Goal: Information Seeking & Learning: Find specific fact

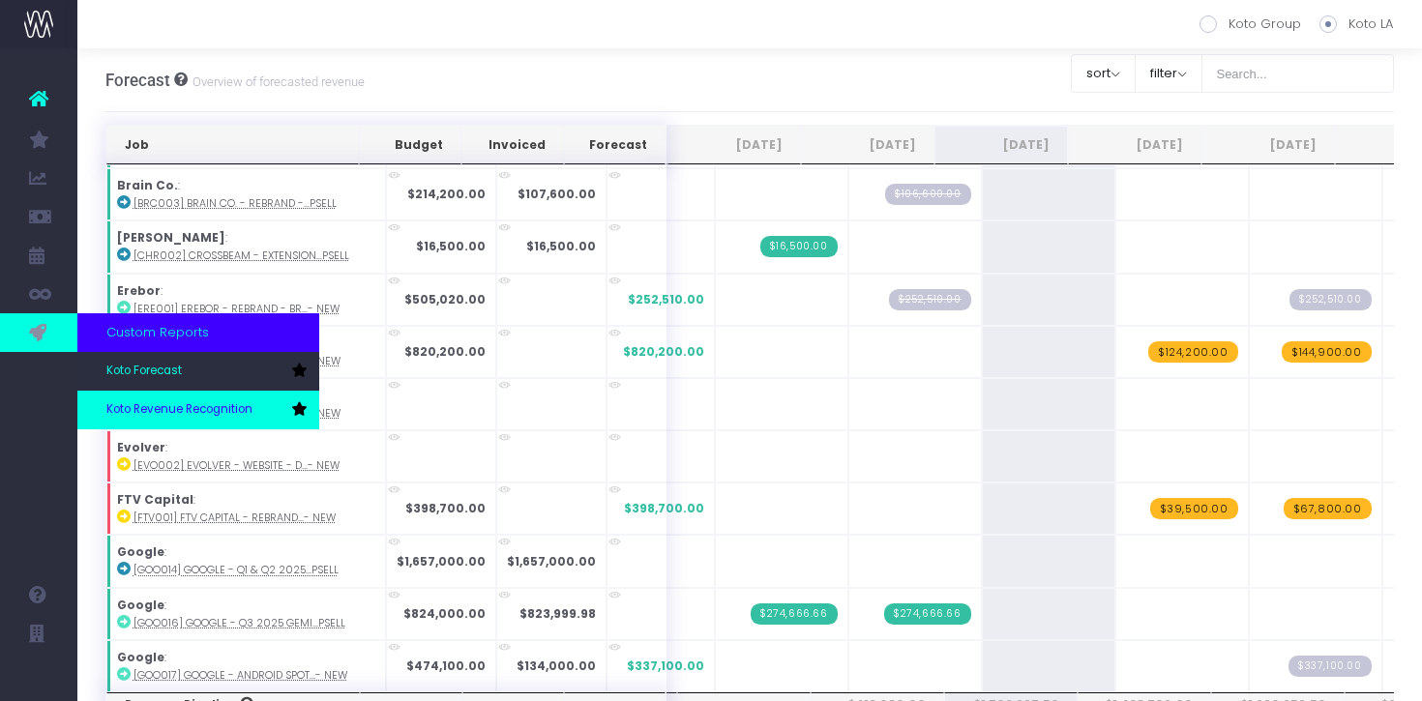
click at [137, 410] on span "Koto Revenue Recognition" at bounding box center [179, 409] width 146 height 17
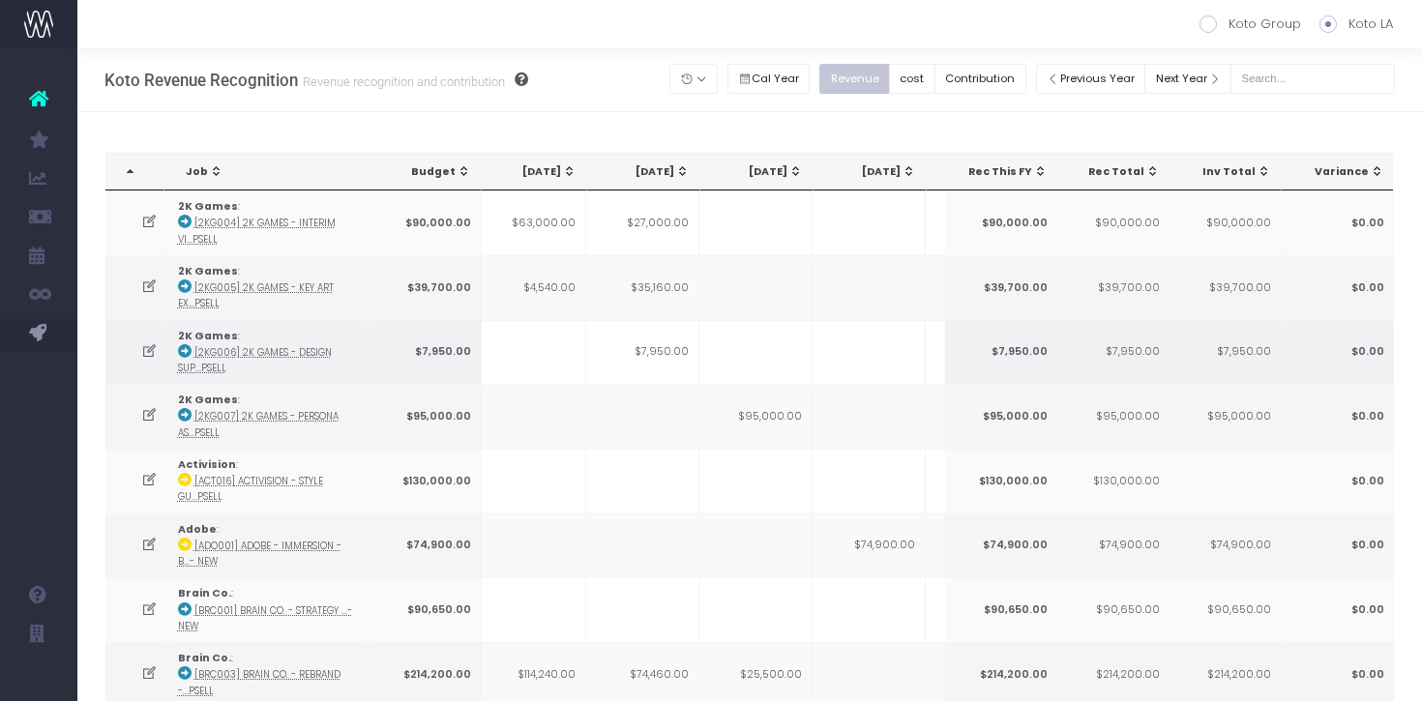
scroll to position [0, 370]
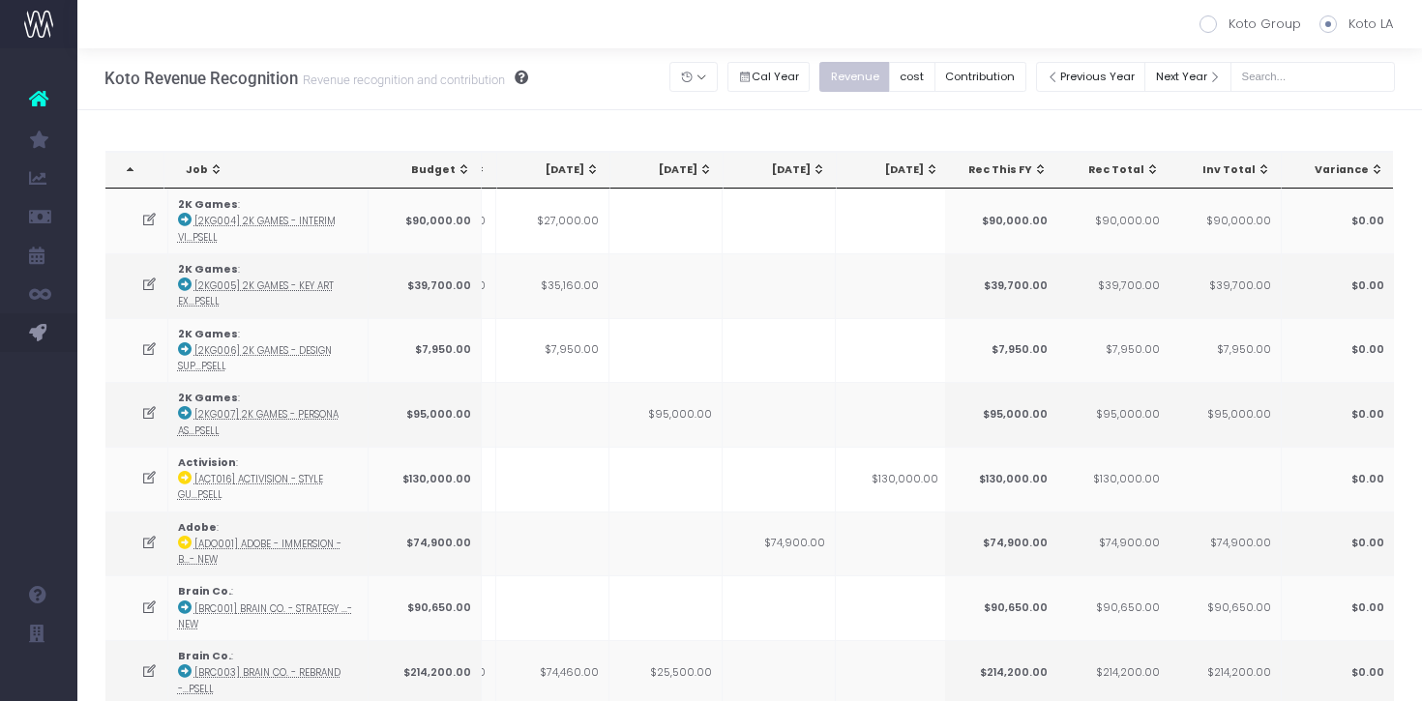
click at [696, 178] on div "[DATE]" at bounding box center [670, 170] width 85 height 15
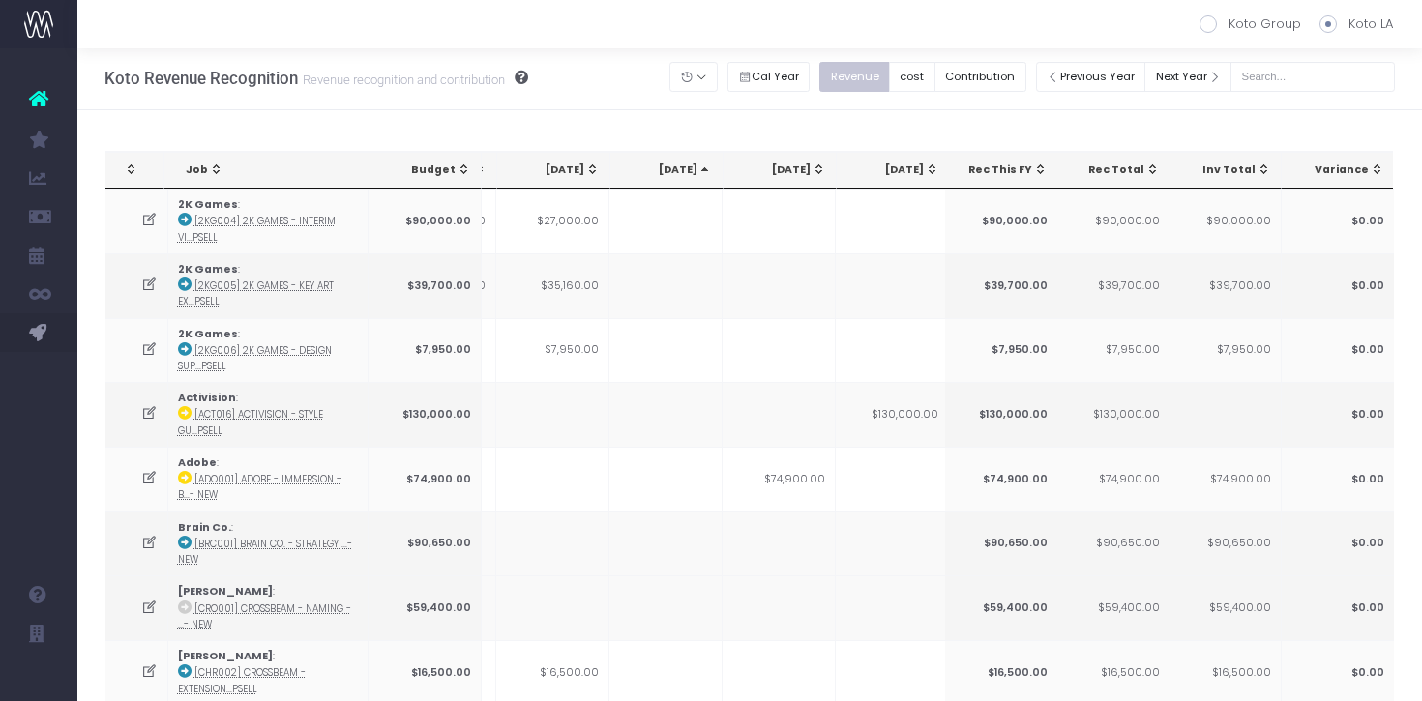
click at [696, 178] on div "[DATE]" at bounding box center [670, 170] width 85 height 15
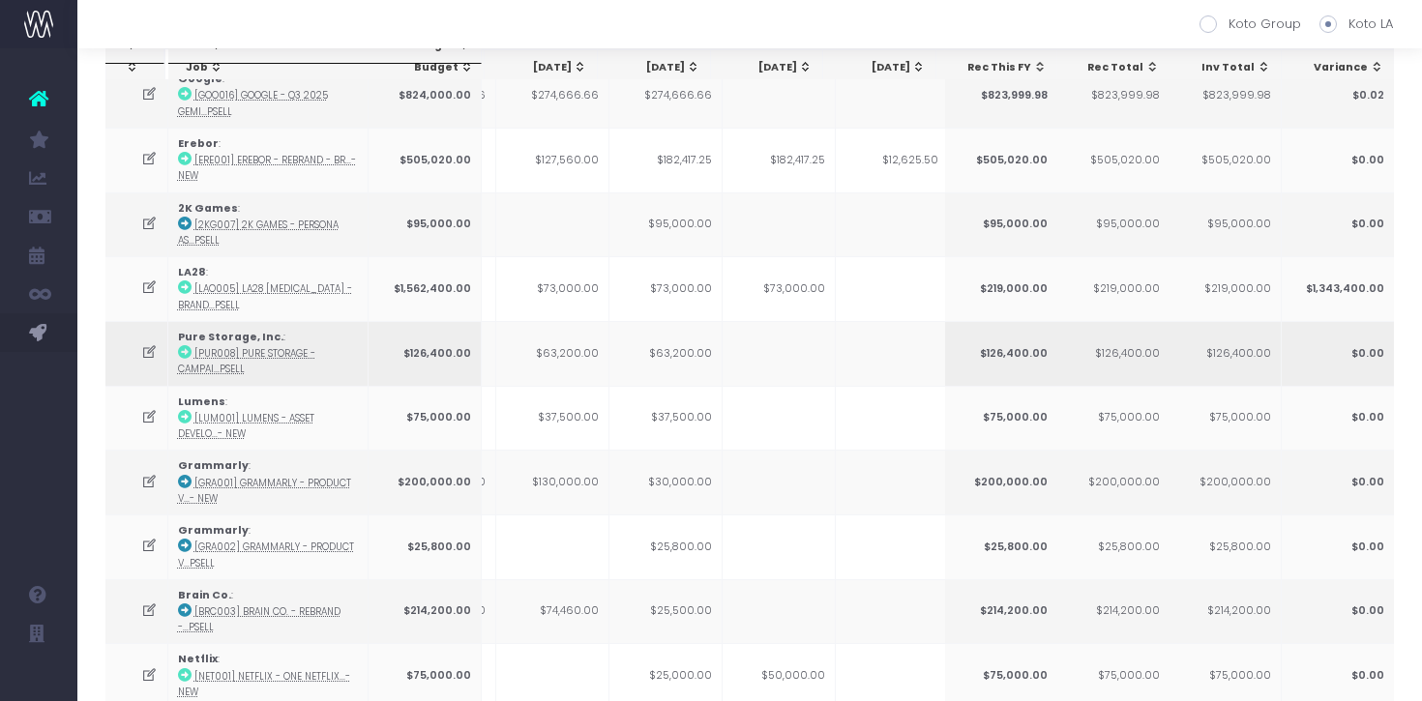
scroll to position [128, 0]
click at [668, 347] on td "$63,200.00" at bounding box center [665, 352] width 113 height 65
click at [142, 346] on icon at bounding box center [149, 351] width 16 height 16
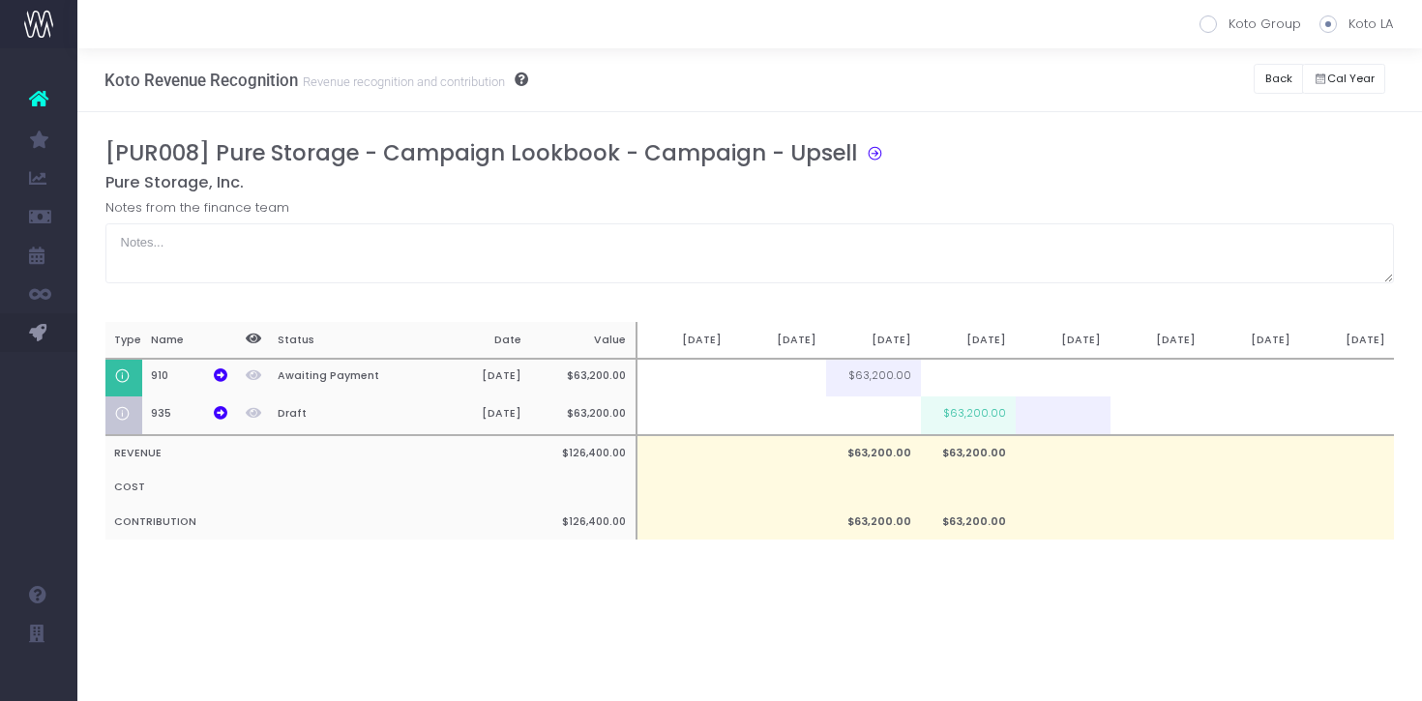
scroll to position [0, 0]
click at [1272, 84] on button "Back" at bounding box center [1278, 79] width 49 height 30
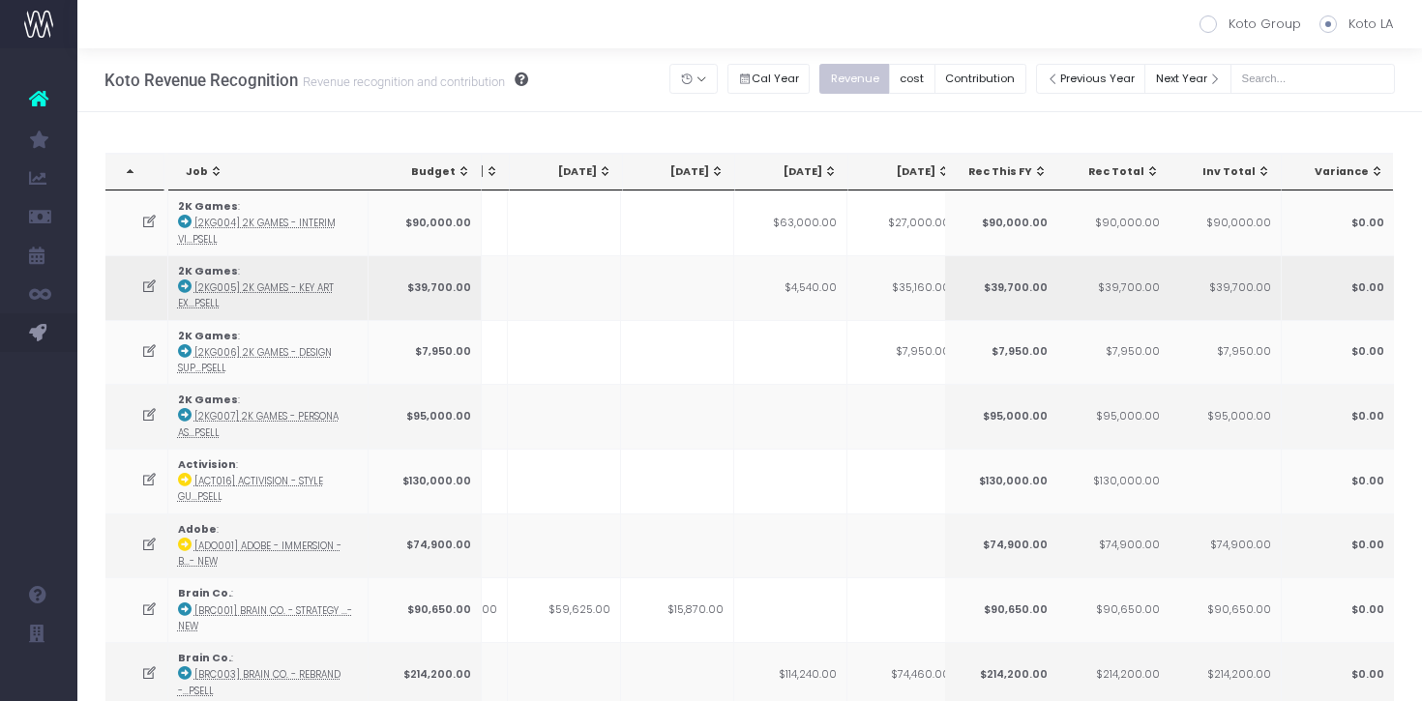
scroll to position [0, 198]
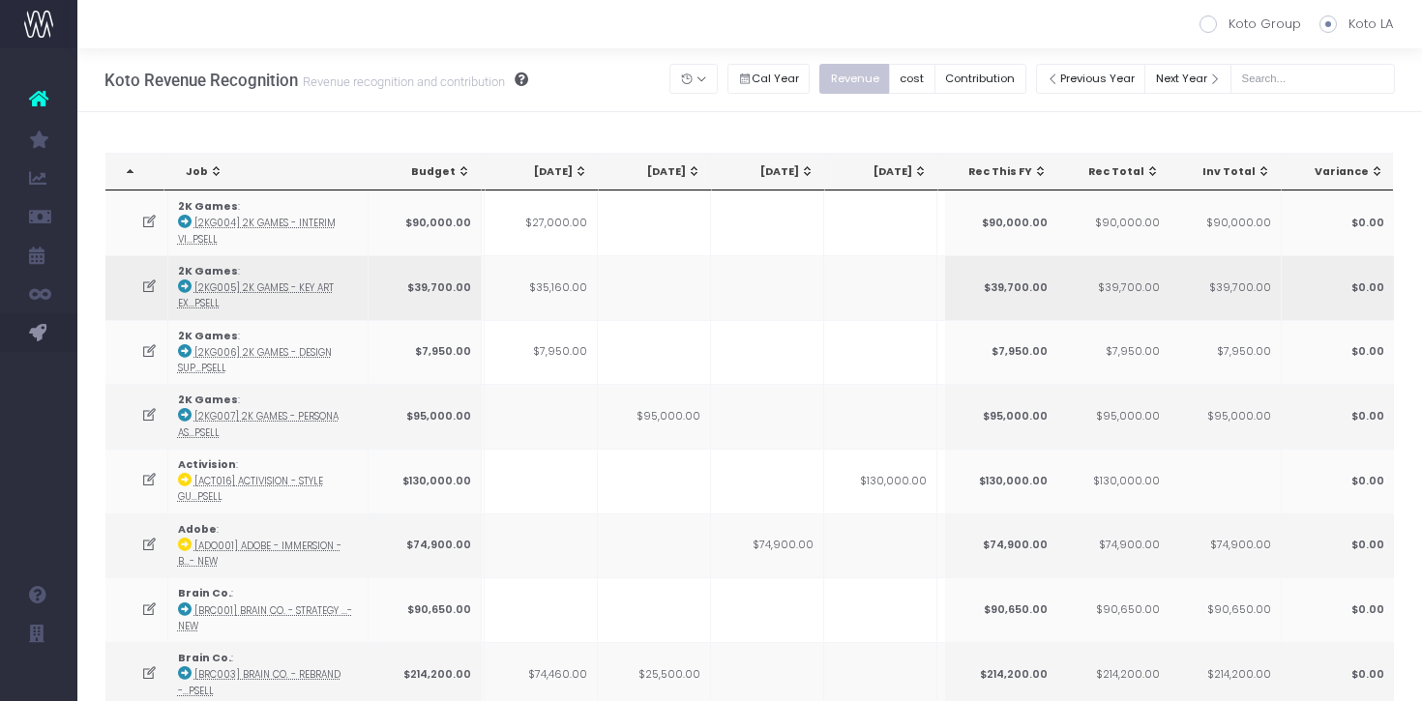
click at [797, 307] on td at bounding box center [767, 287] width 113 height 65
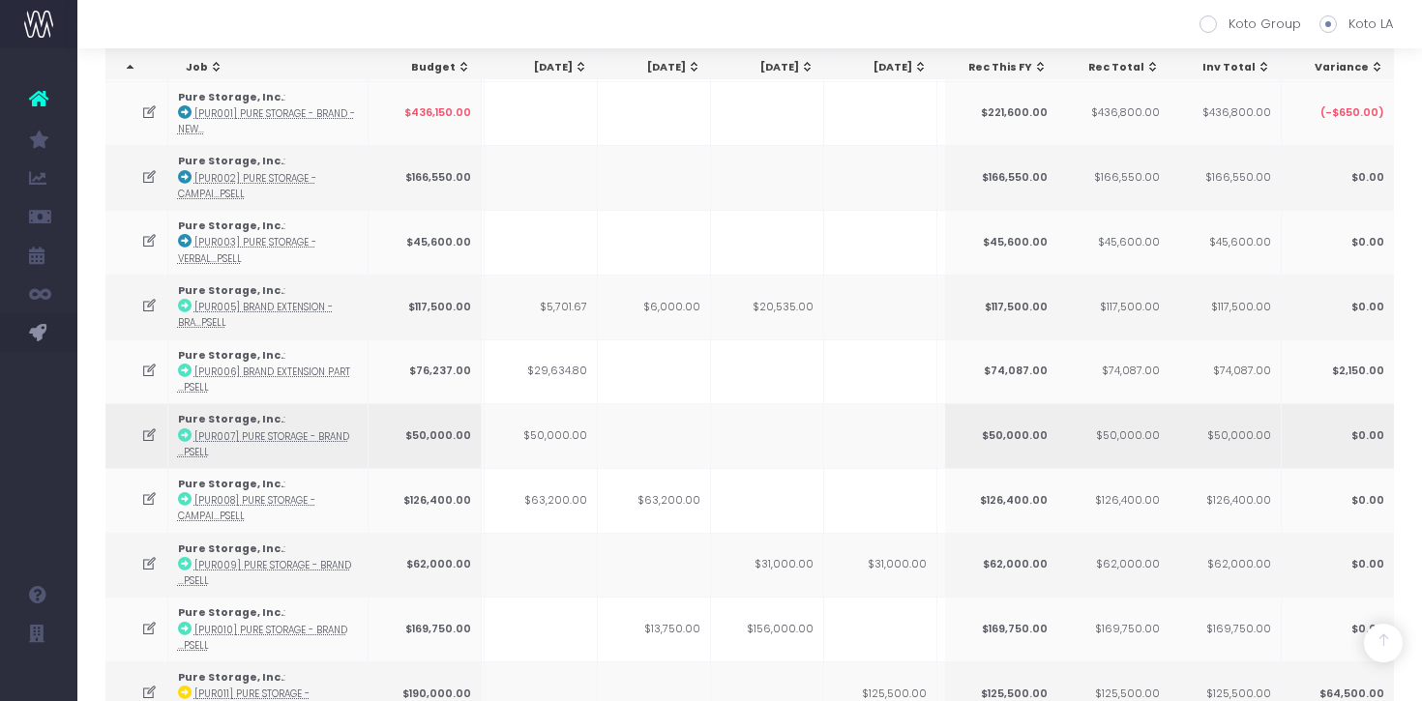
scroll to position [2028, 0]
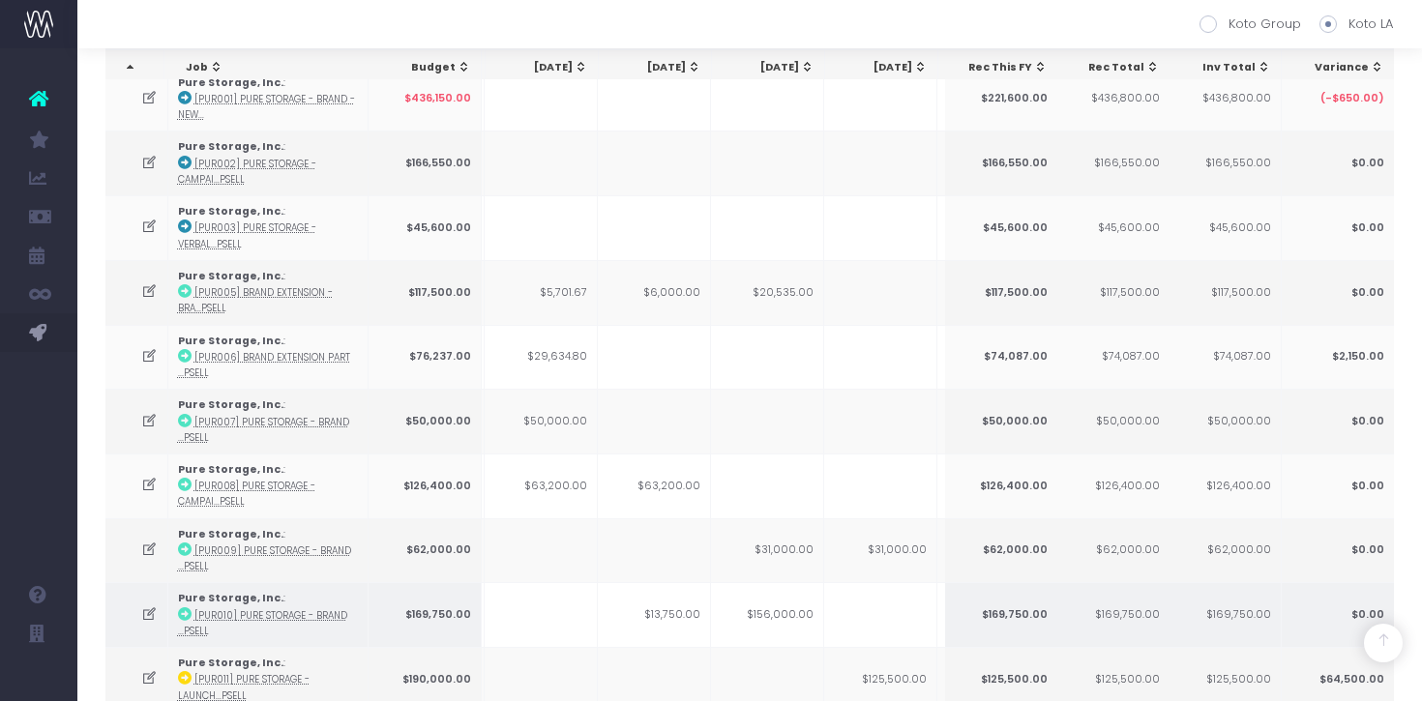
click at [143, 607] on icon at bounding box center [149, 615] width 16 height 16
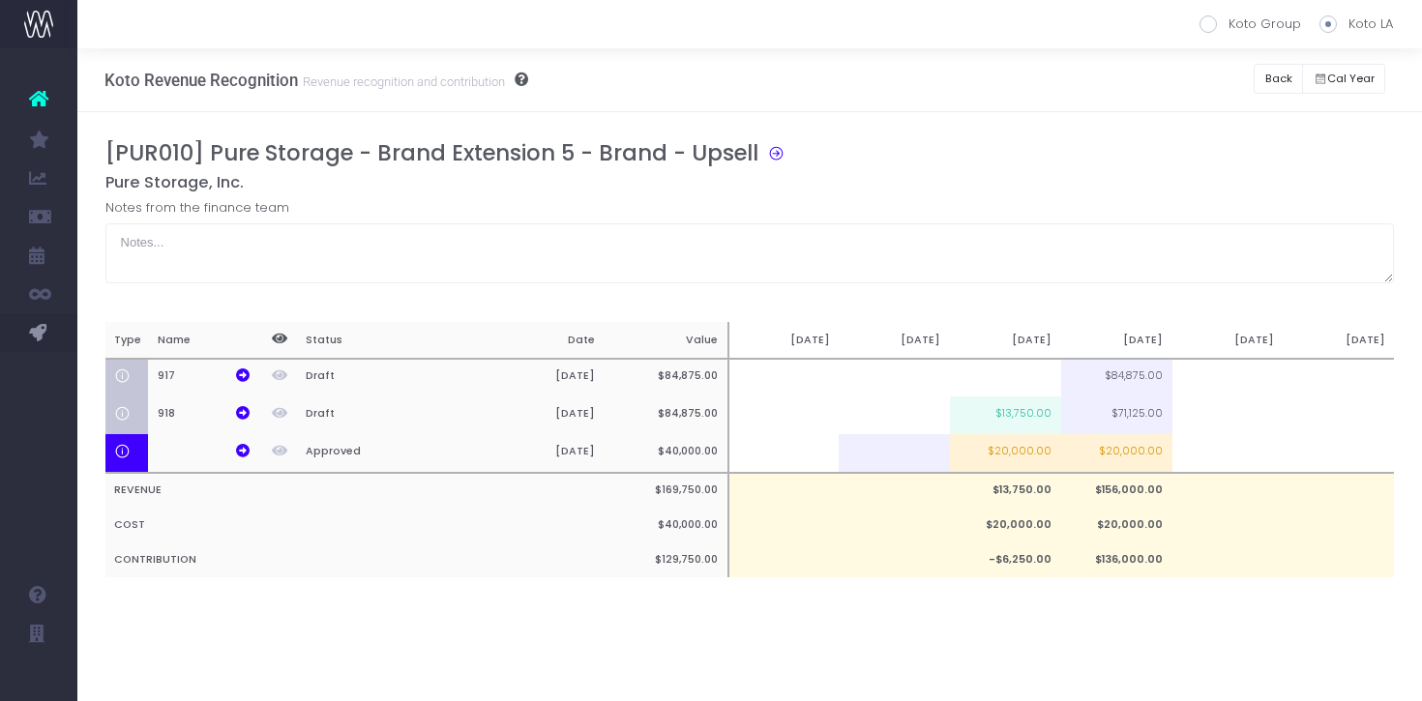
scroll to position [0, 0]
click at [1001, 386] on td at bounding box center [1005, 378] width 111 height 39
type input "100%"
click at [1049, 215] on div "Notes from the finance team" at bounding box center [749, 240] width 1289 height 85
click at [1282, 85] on button "Back" at bounding box center [1278, 79] width 49 height 30
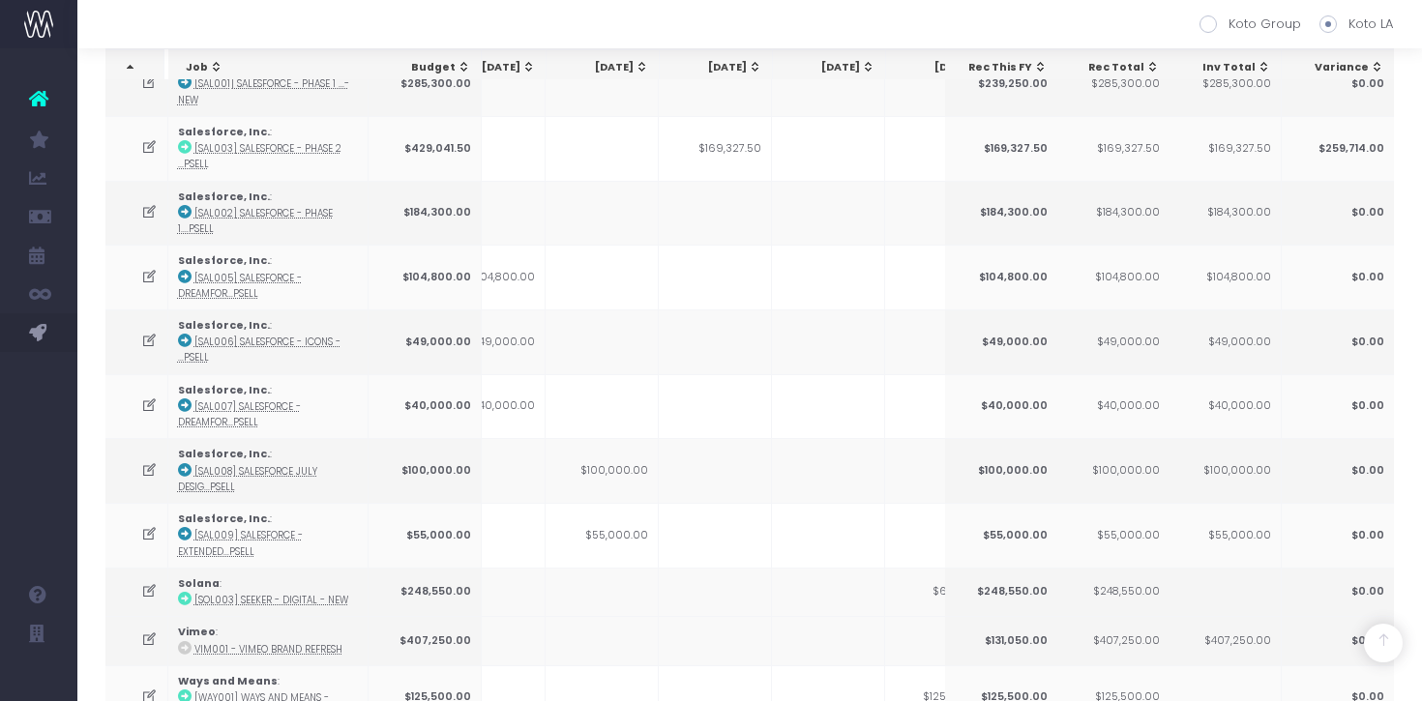
scroll to position [3092, 0]
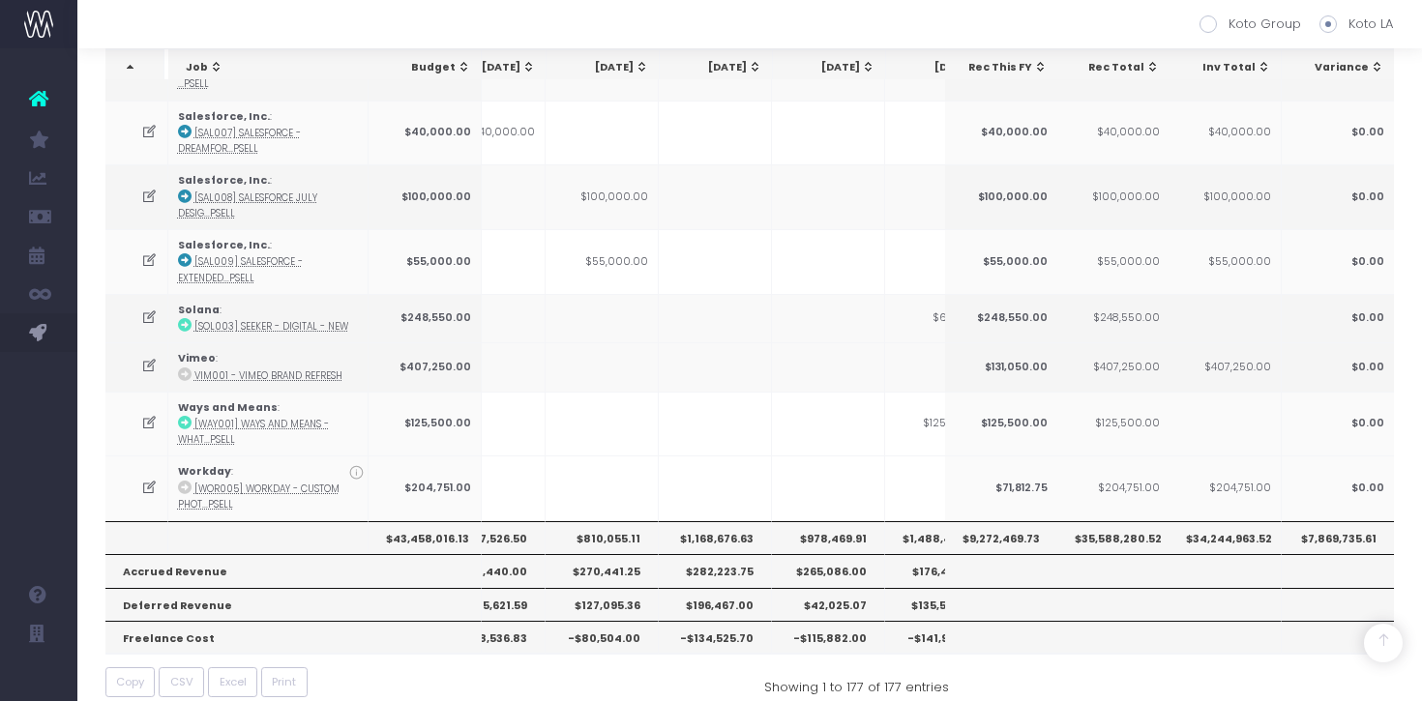
click at [820, 521] on th "$978,469.91" at bounding box center [828, 537] width 113 height 33
copy th "978,469.91"
